Goal: Task Accomplishment & Management: Complete application form

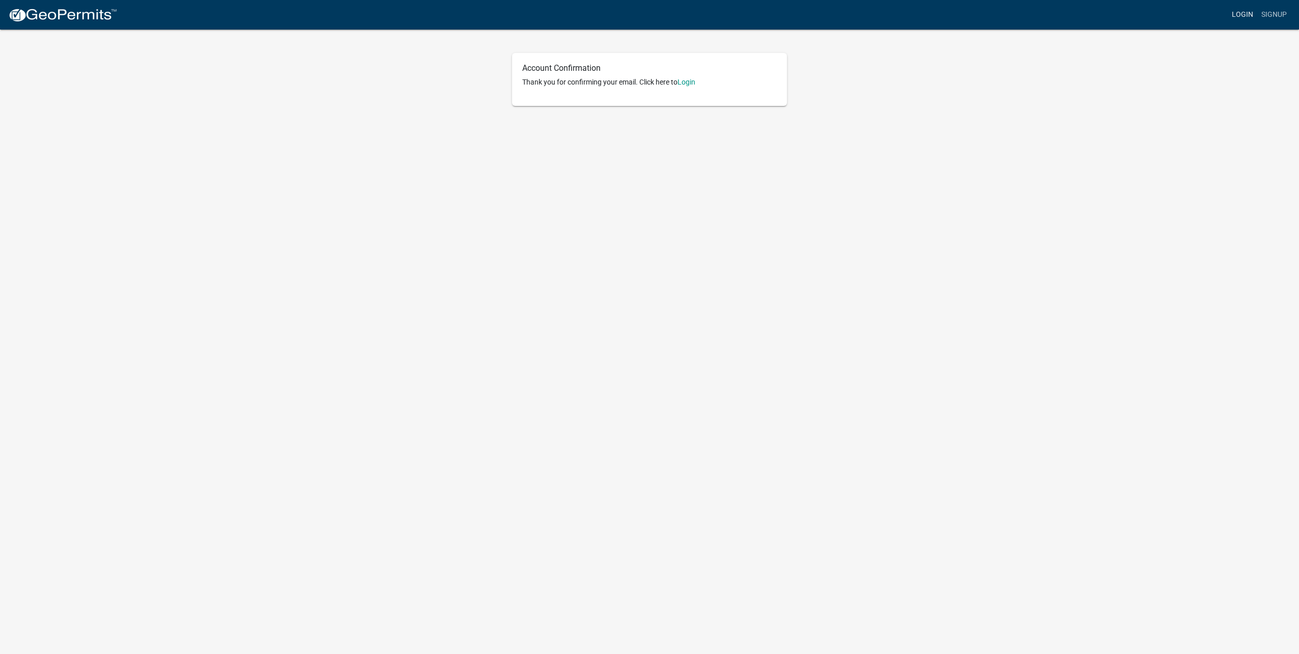
click at [1245, 17] on link "Login" at bounding box center [1243, 14] width 30 height 19
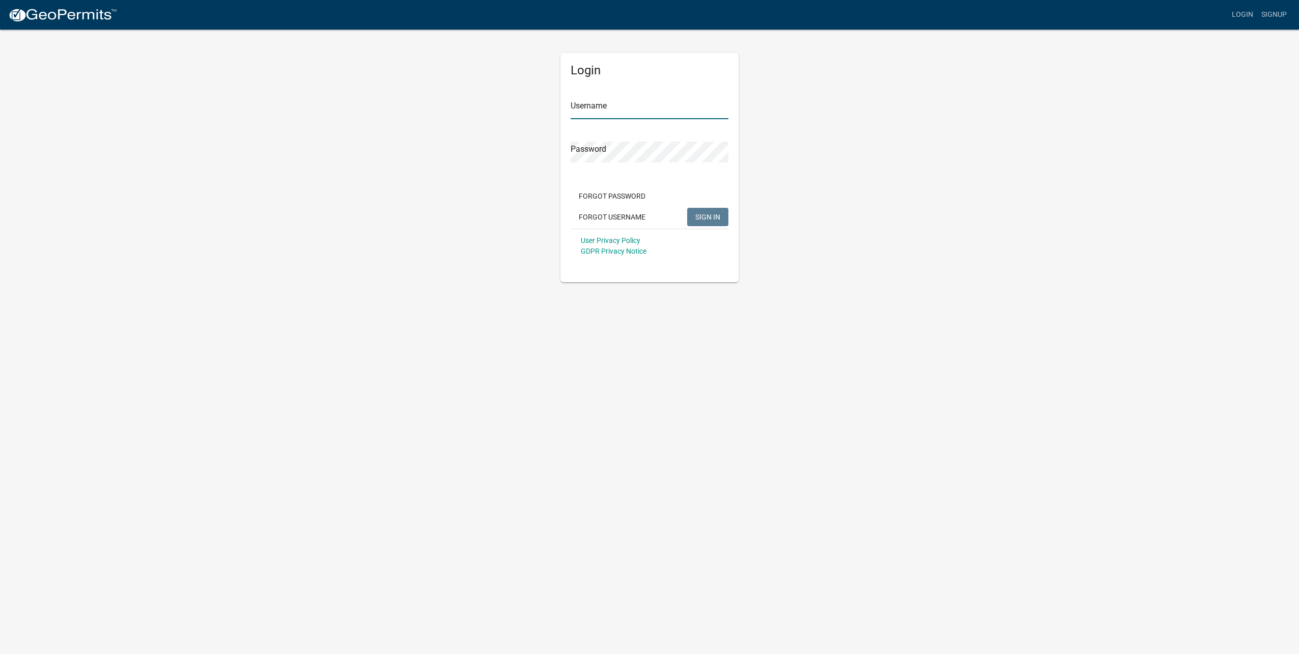
type input "[EMAIL_ADDRESS][DOMAIN_NAME]"
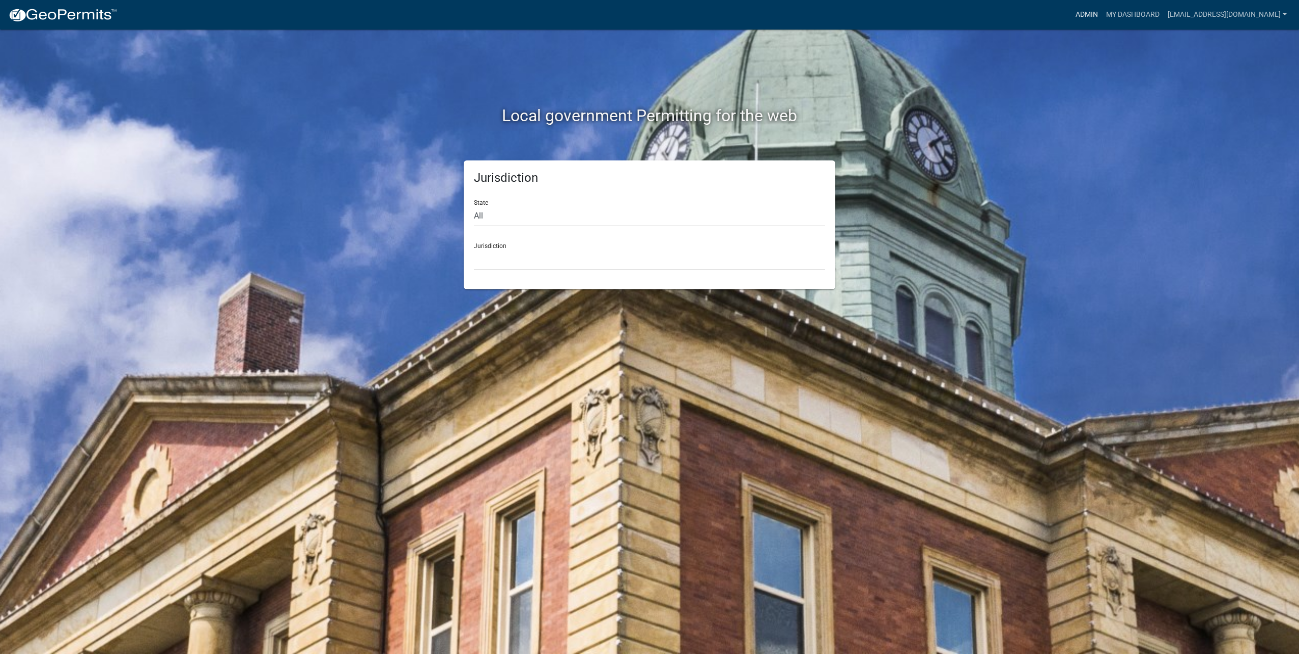
click at [1100, 14] on link "Admin" at bounding box center [1086, 14] width 31 height 19
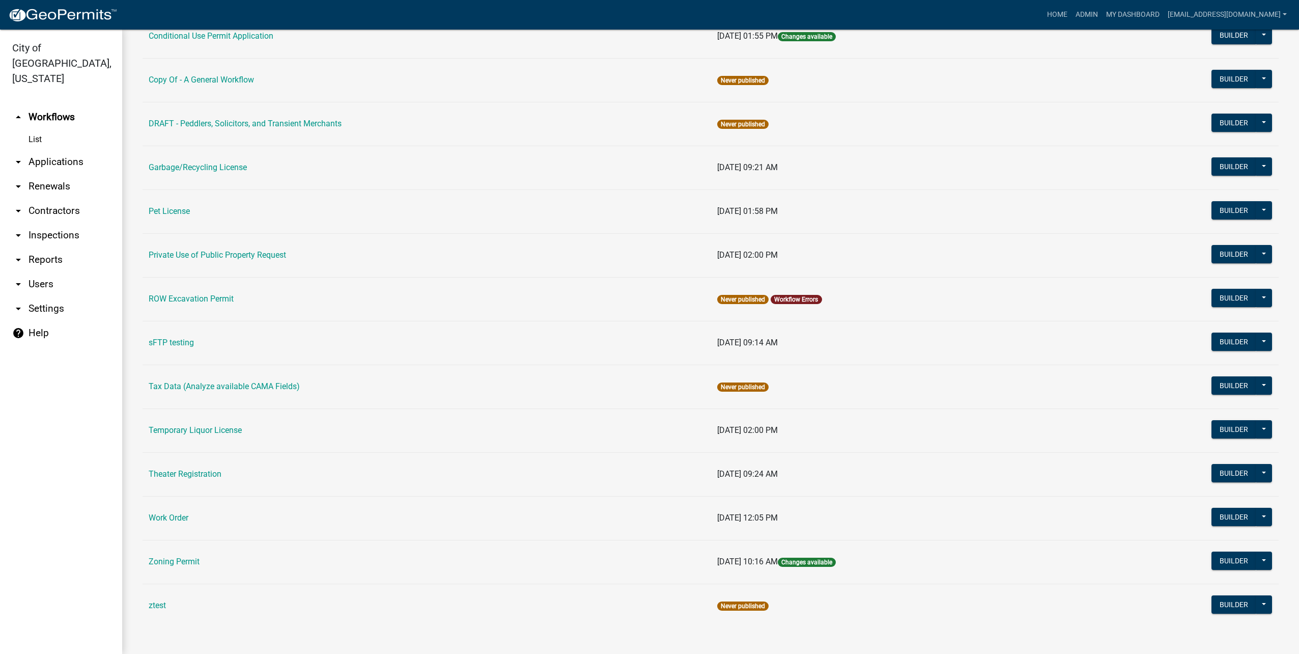
scroll to position [339, 0]
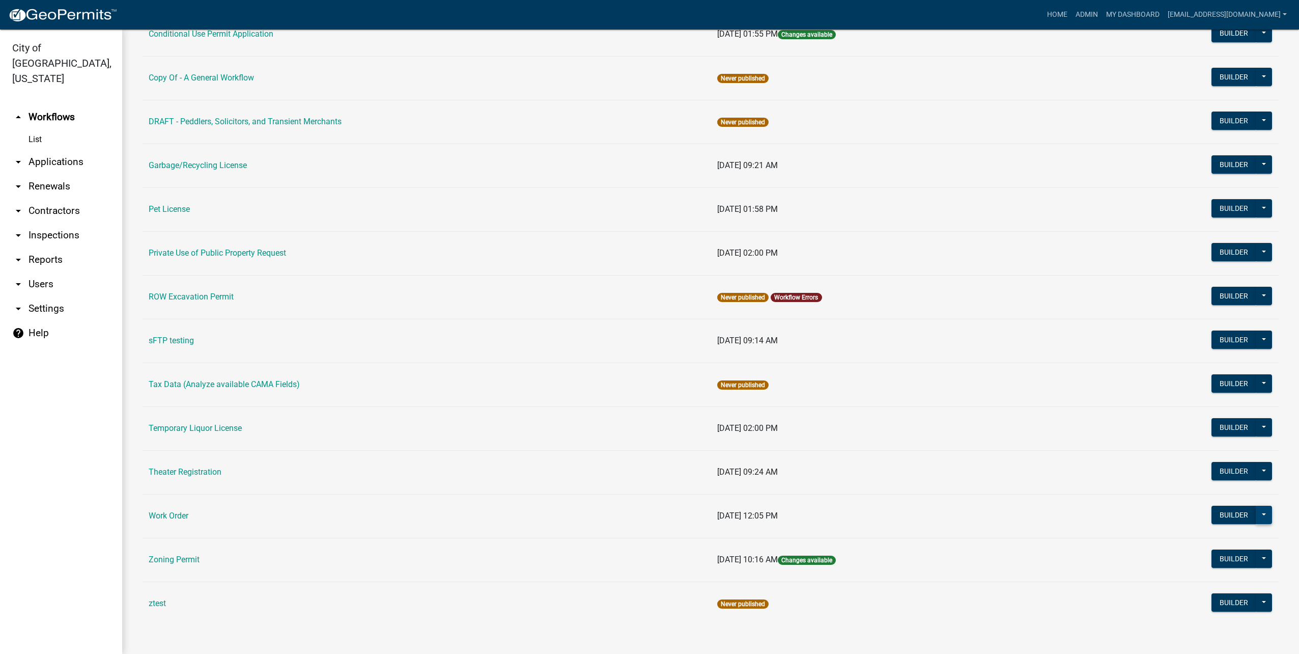
click at [1258, 512] on button at bounding box center [1264, 514] width 16 height 18
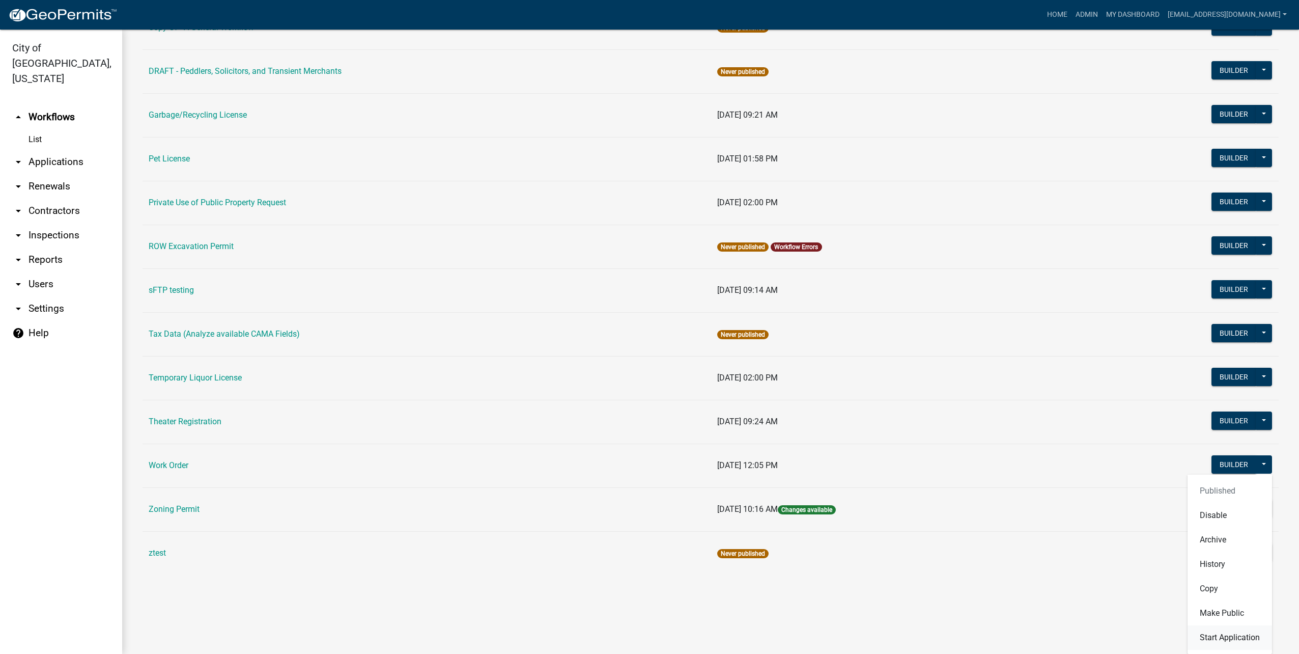
click at [1227, 635] on button "Start Application" at bounding box center [1229, 637] width 84 height 24
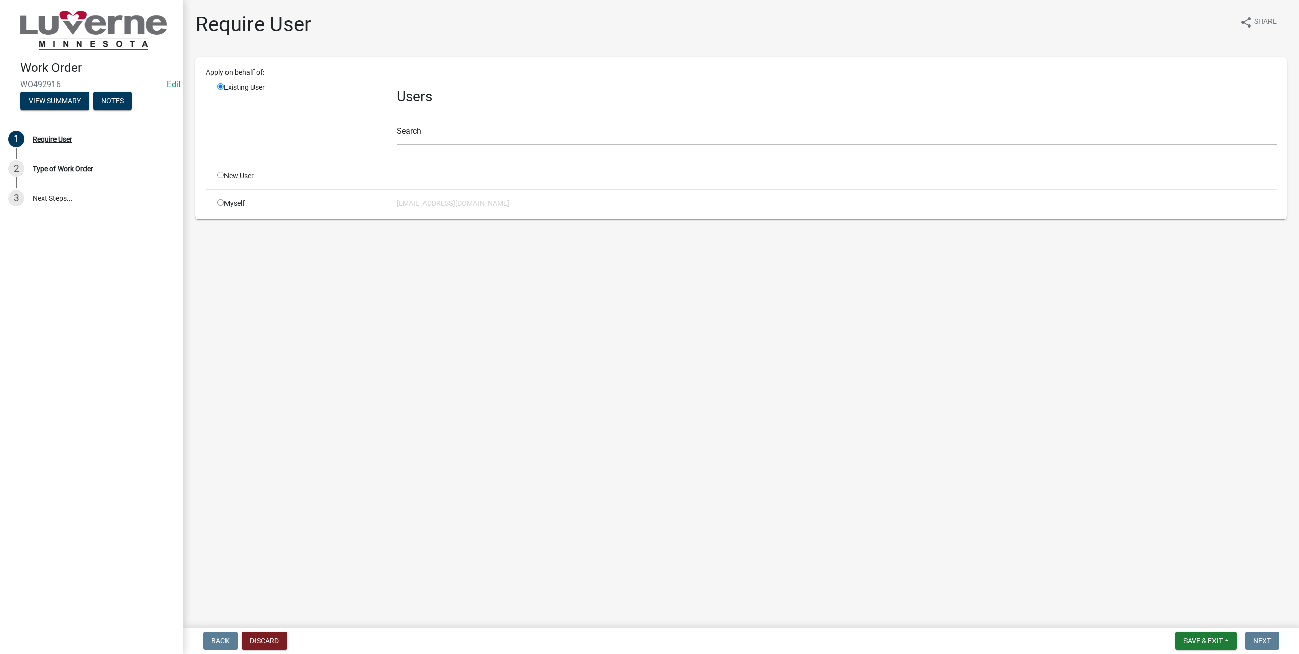
click at [228, 203] on div "Myself" at bounding box center [299, 203] width 179 height 11
click at [221, 204] on input "radio" at bounding box center [220, 202] width 7 height 7
radio input "true"
radio input "false"
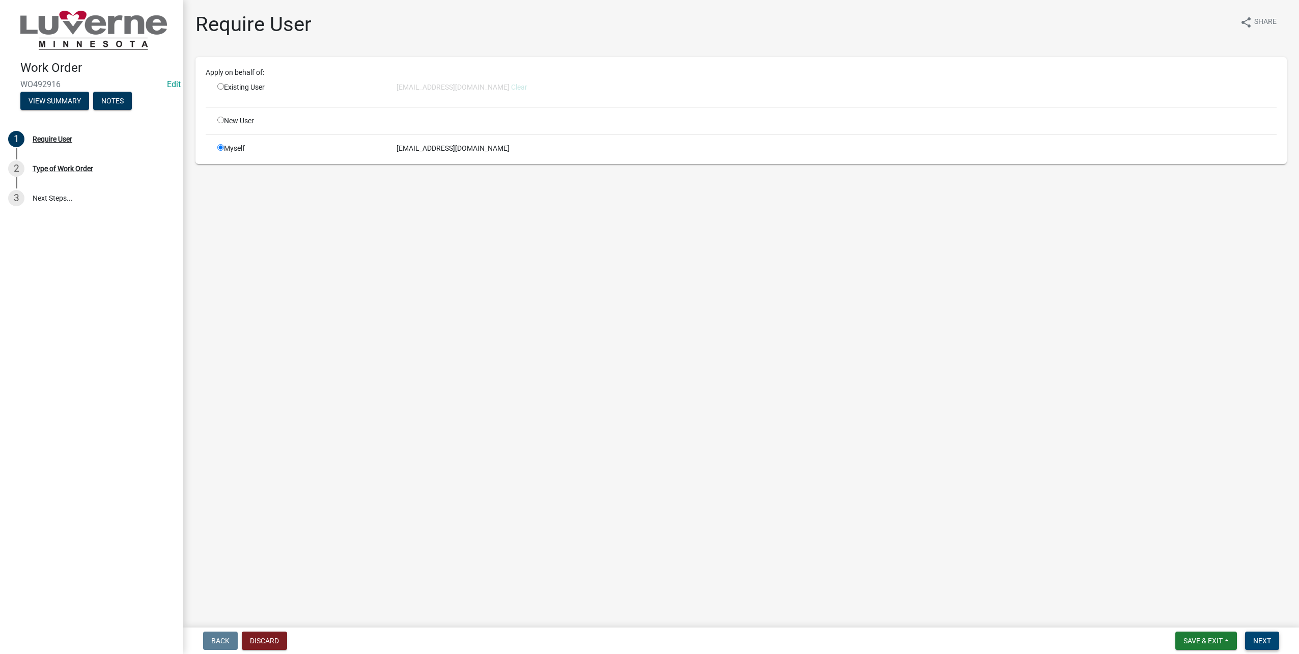
click at [1253, 633] on button "Next" at bounding box center [1262, 640] width 34 height 18
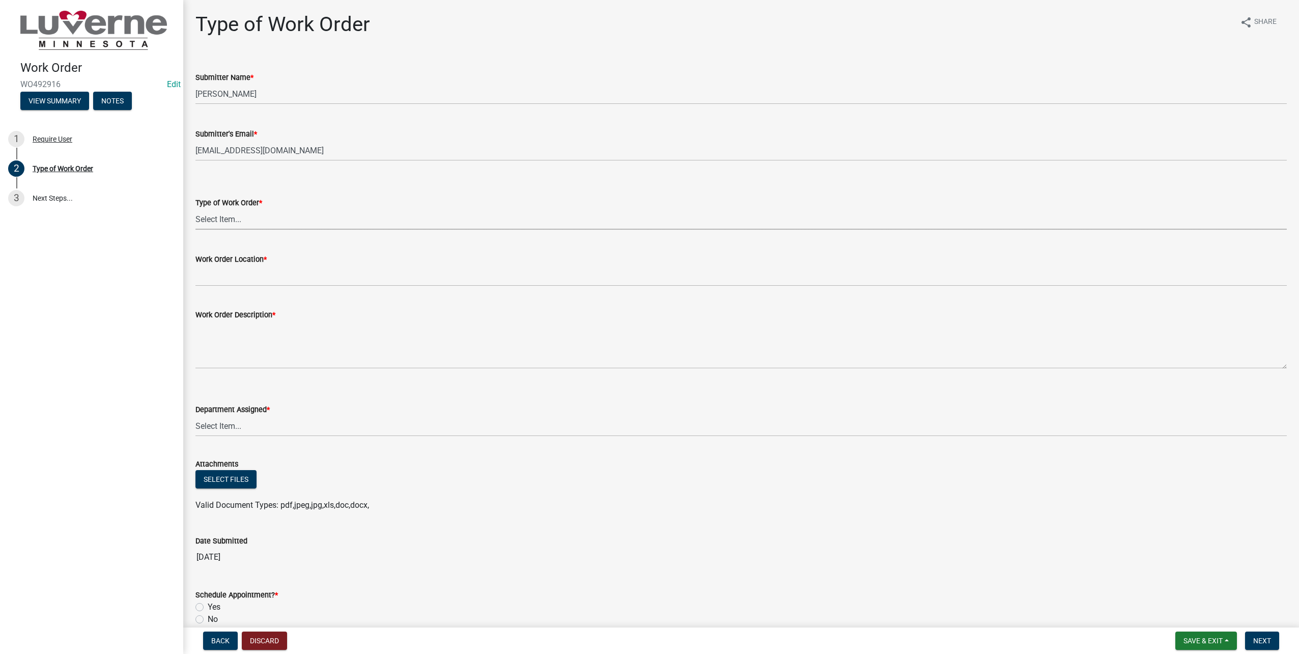
click at [273, 210] on select "Select Item... Turn Water On Turn Water Off Turn Electric On Turn Electric Off …" at bounding box center [740, 219] width 1091 height 21
click at [195, 209] on select "Select Item... Turn Water On Turn Water Off Turn Electric On Turn Electric Off …" at bounding box center [740, 219] width 1091 height 21
select select "a37356fd-7fe2-41e0-a89d-714e6422c72b"
click at [271, 286] on wm-data-entity-input "Work Order Location *" at bounding box center [740, 266] width 1091 height 55
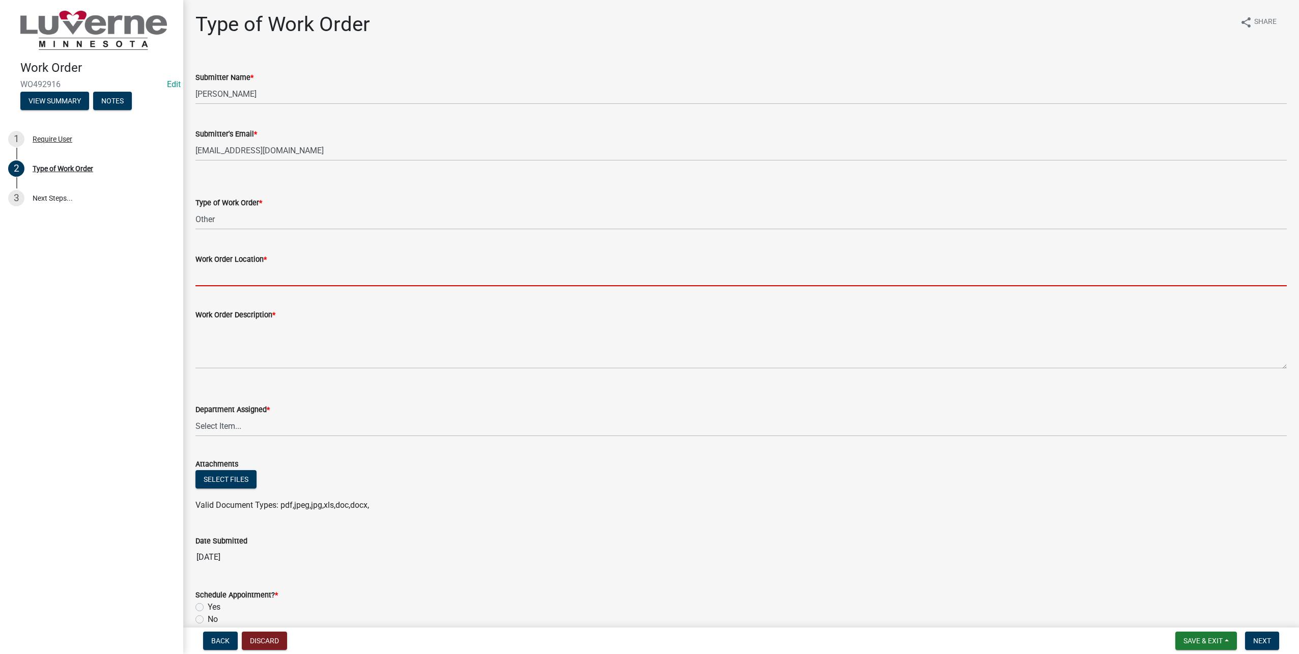
click at [275, 278] on input "Work Order Location *" at bounding box center [740, 275] width 1091 height 21
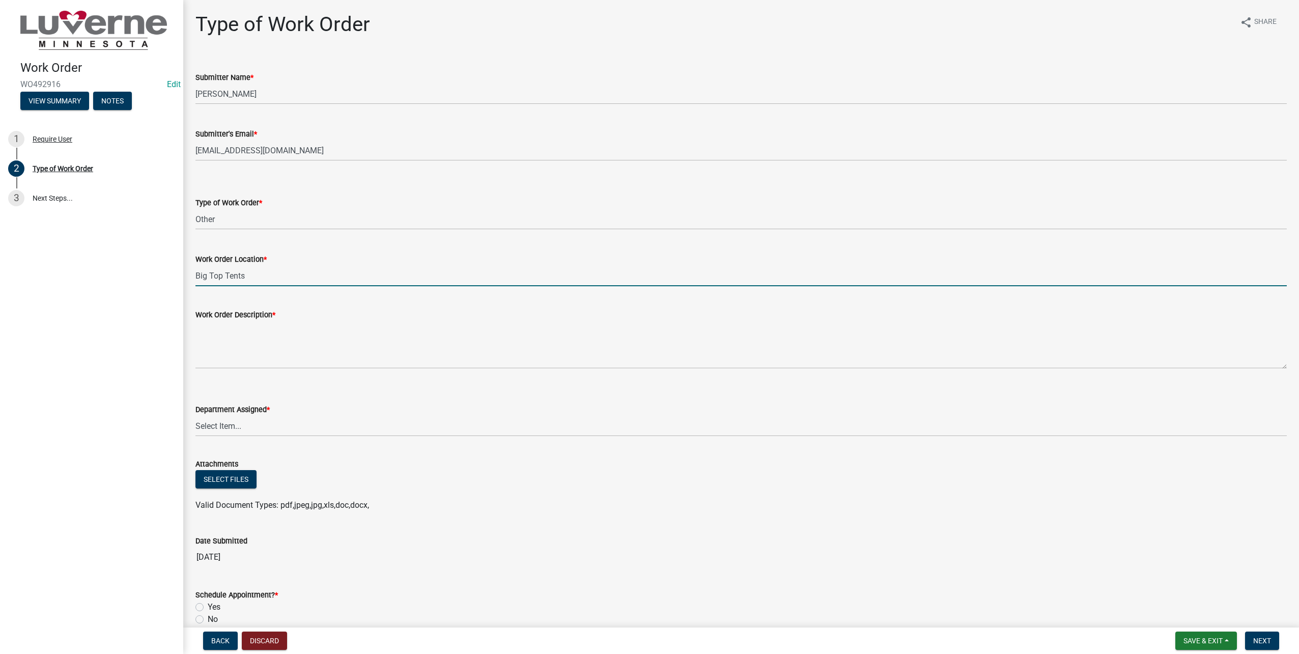
click at [294, 279] on input "Big Top Tents" at bounding box center [740, 275] width 1091 height 21
type input "Big Top Tents - 321 W [PERSON_NAME]"
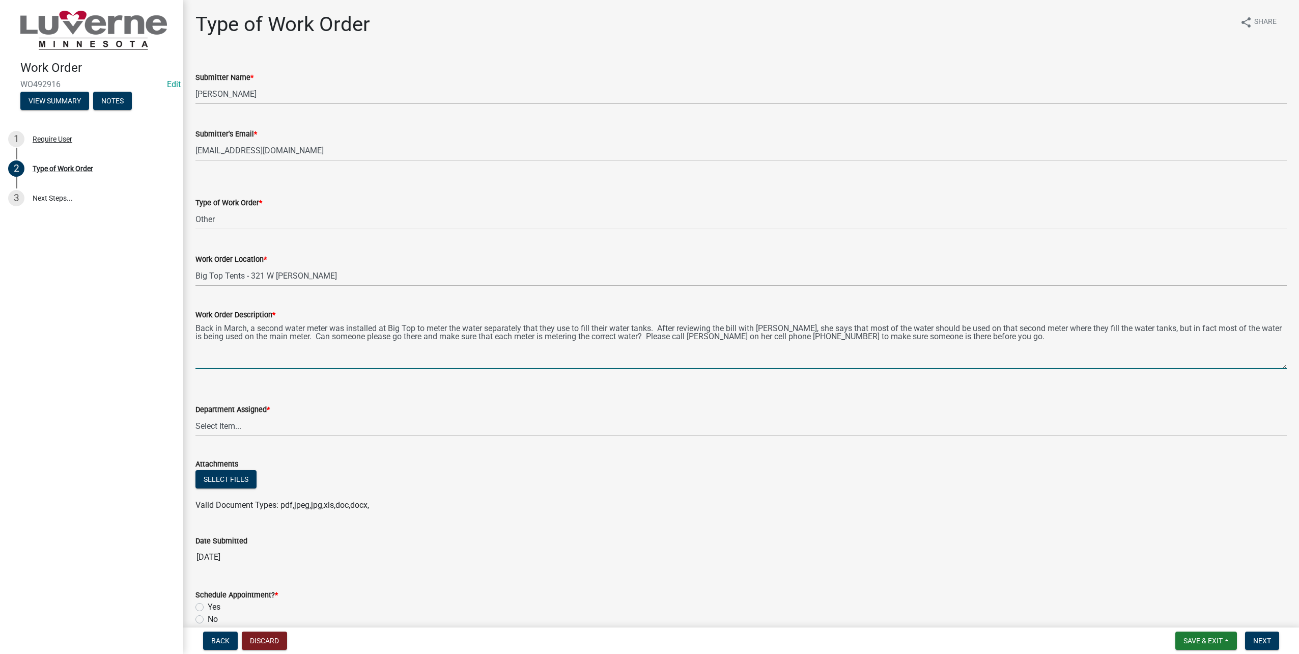
type textarea "Back in March, a second water meter was installed at Big Top to meter the water…"
click at [356, 428] on select "Select Item... Building Maintenance Electric Department Water/Wastewater Depart…" at bounding box center [740, 425] width 1091 height 21
click at [195, 415] on select "Select Item... Building Maintenance Electric Department Water/Wastewater Depart…" at bounding box center [740, 425] width 1091 height 21
select select "edb76538-d0c3-4d52-9329-26c06442e383"
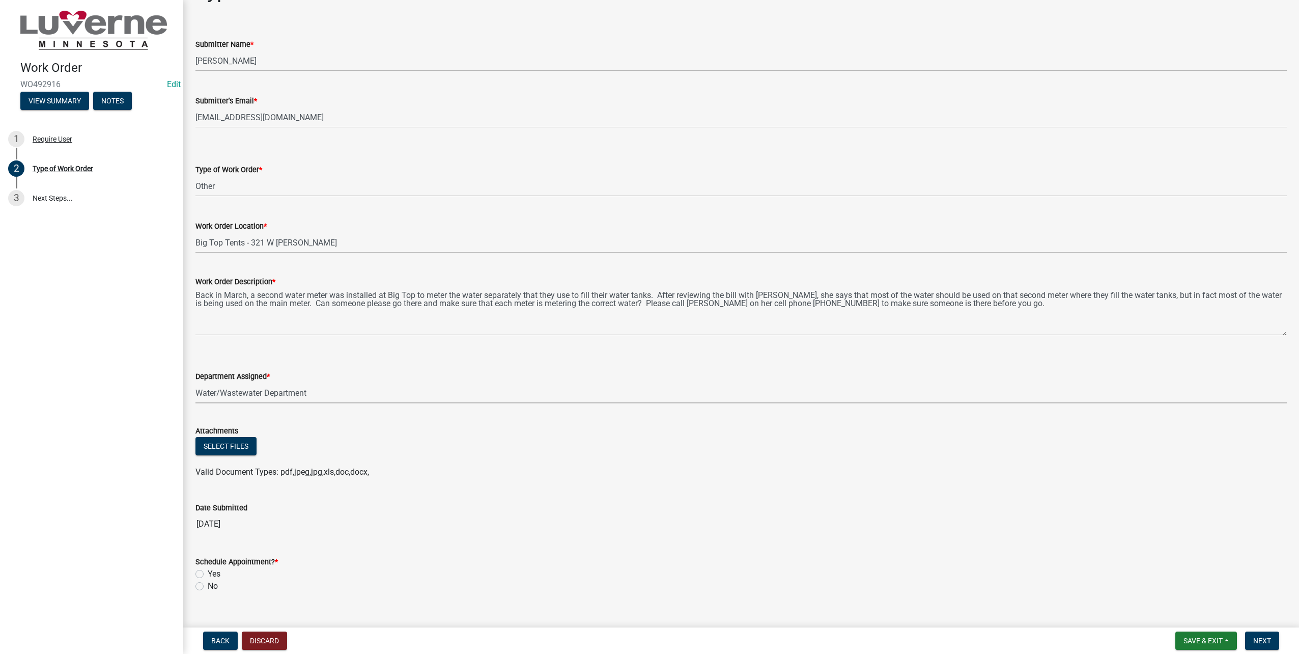
scroll to position [51, 0]
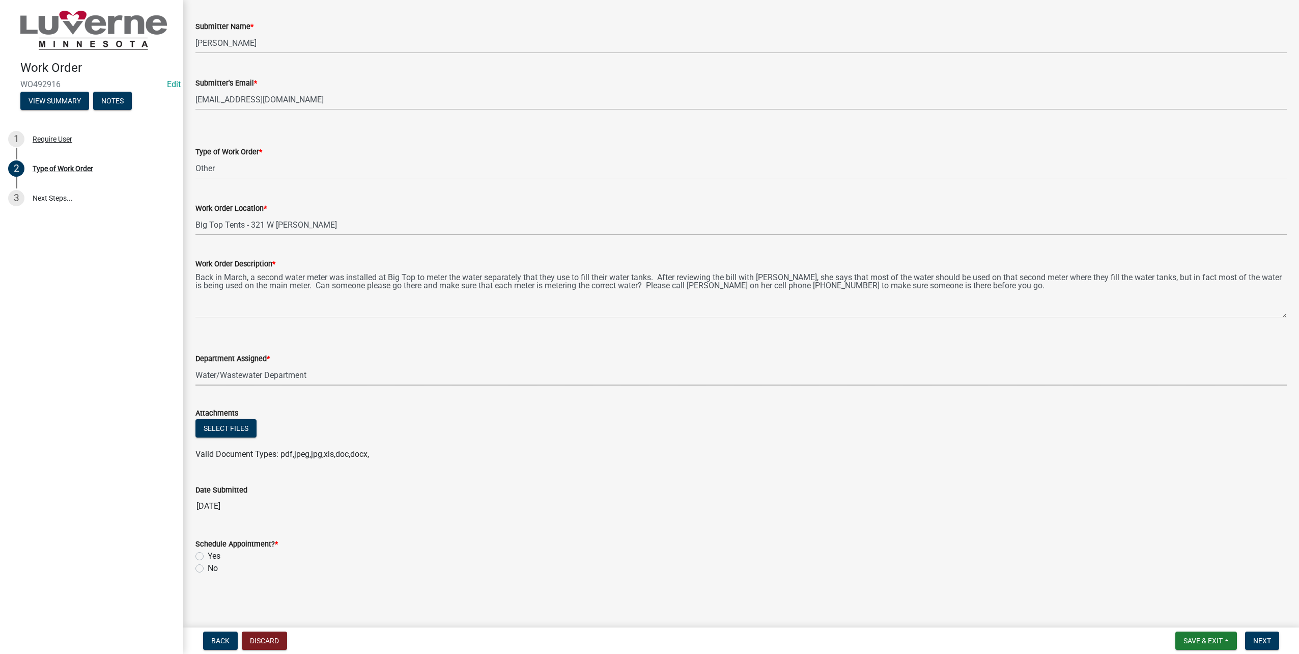
click at [208, 570] on label "No" at bounding box center [213, 568] width 10 height 12
click at [208, 569] on input "No" at bounding box center [211, 565] width 7 height 7
radio input "true"
click at [1264, 638] on span "Next" at bounding box center [1262, 640] width 18 height 8
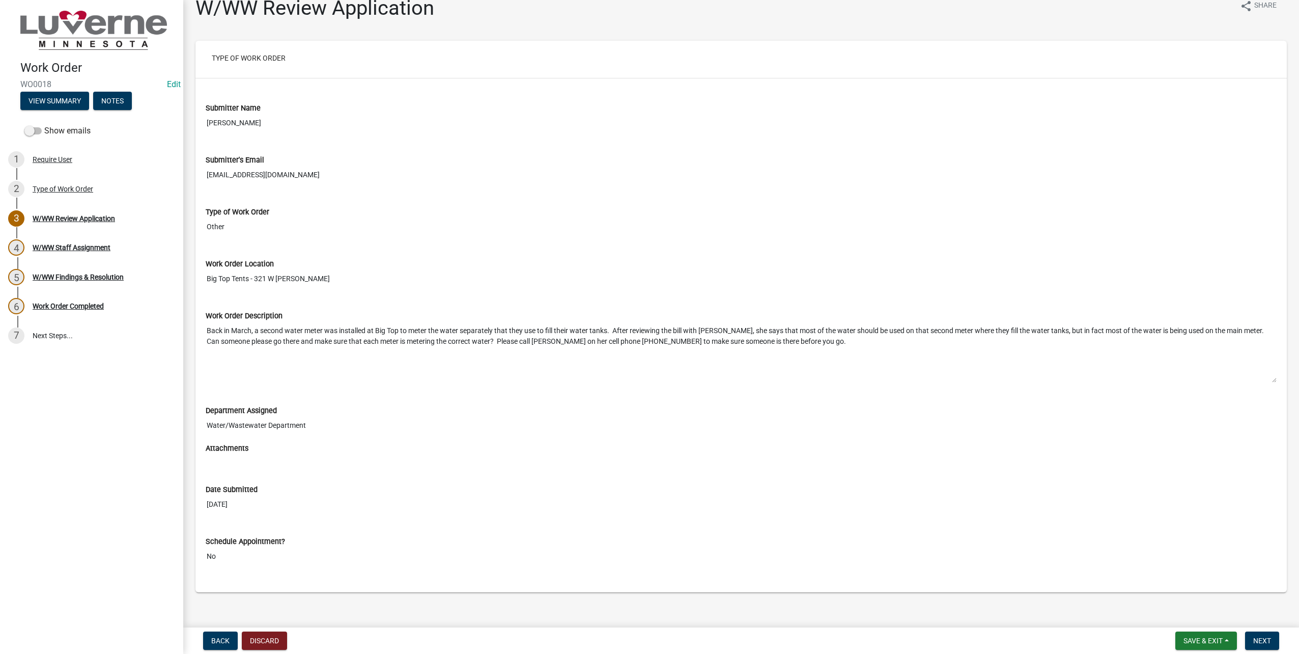
scroll to position [25, 0]
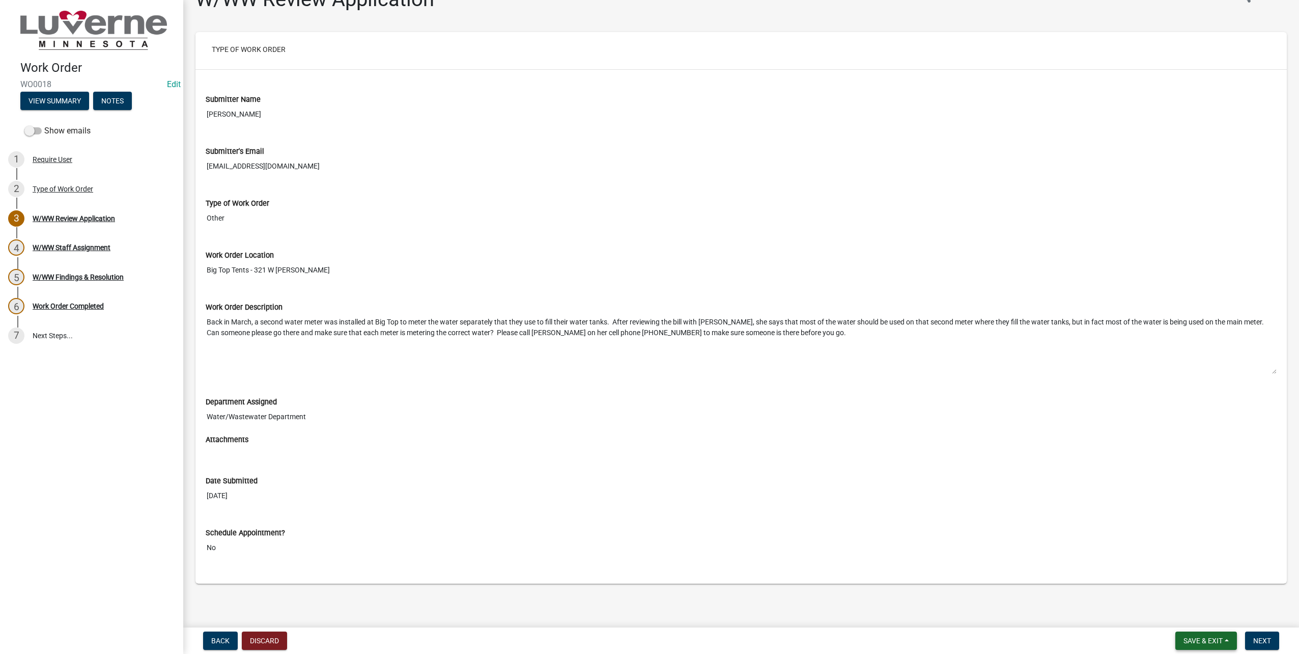
click at [1201, 644] on span "Save & Exit" at bounding box center [1202, 640] width 39 height 8
click at [1198, 623] on button "Save & Exit" at bounding box center [1195, 614] width 81 height 24
